Goal: Subscribe to service/newsletter

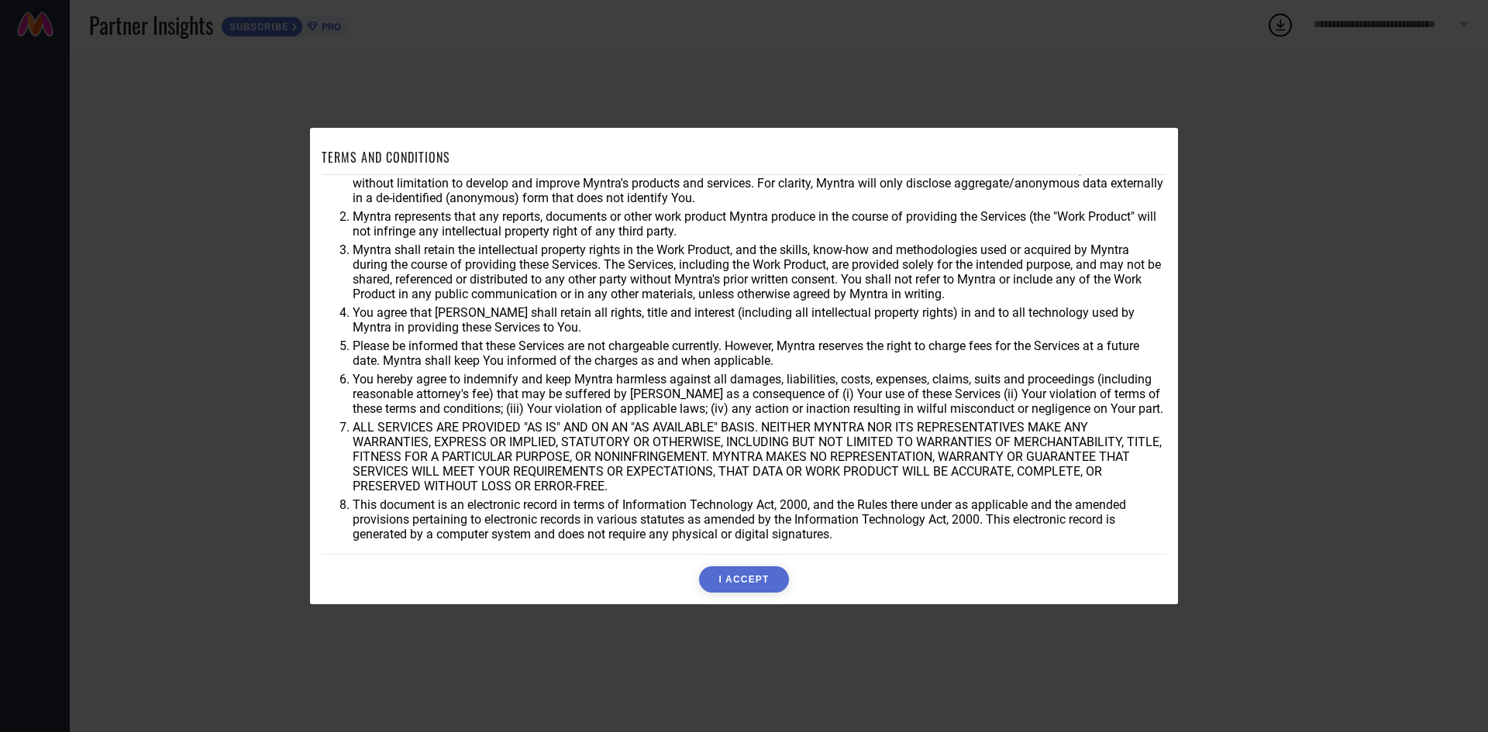
scroll to position [41, 0]
click at [748, 581] on button "I ACCEPT" at bounding box center [743, 579] width 89 height 26
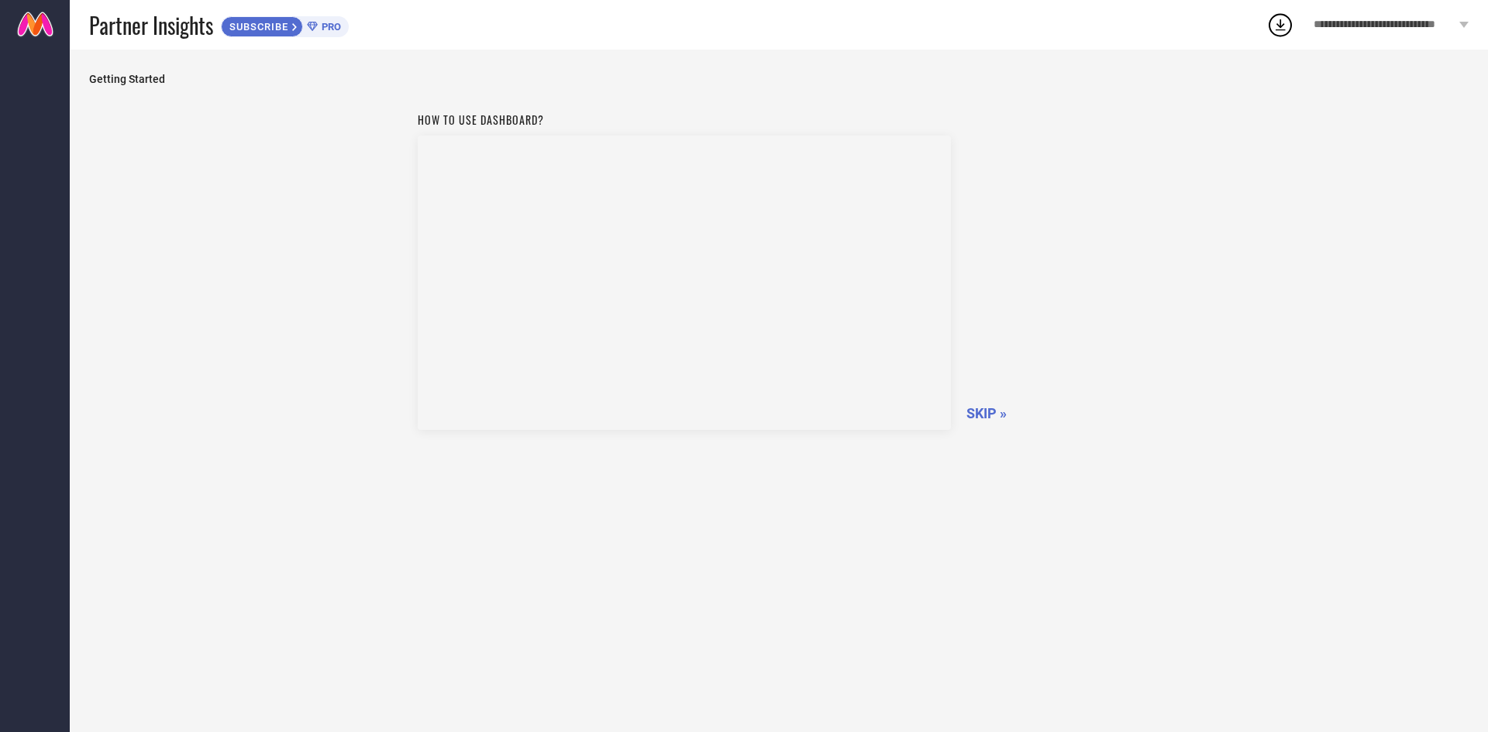
click at [122, 83] on span "Getting Started" at bounding box center [778, 79] width 1379 height 12
click at [291, 32] on span "SUBSCRIBE" at bounding box center [257, 27] width 71 height 12
click at [28, 15] on link at bounding box center [35, 25] width 70 height 50
